Goal: Navigation & Orientation: Find specific page/section

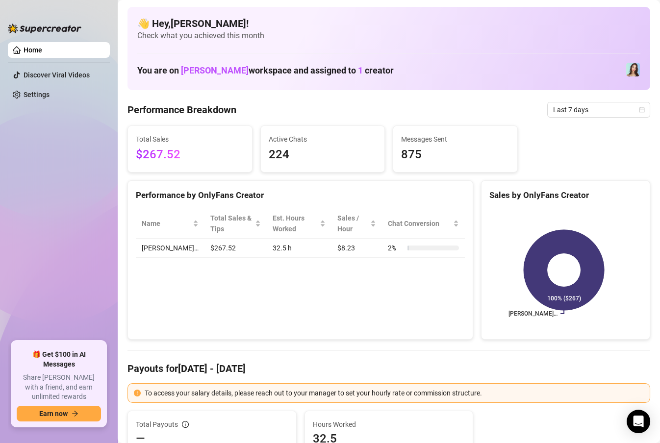
click at [320, 113] on div "Performance Breakdown Last 7 days" at bounding box center [389, 110] width 523 height 16
